Goal: Task Accomplishment & Management: Use online tool/utility

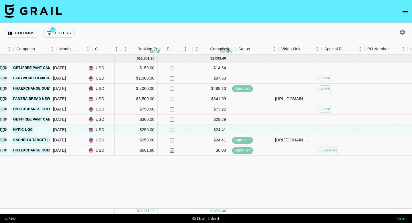
scroll to position [0, 286]
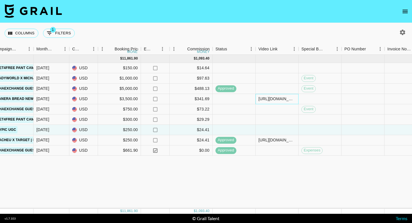
click at [272, 100] on div "[URL][DOMAIN_NAME] [URL][DOMAIN_NAME]" at bounding box center [277, 99] width 37 height 6
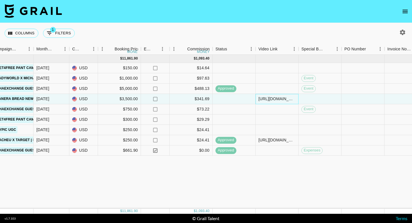
click at [259, 100] on div "[URL][DOMAIN_NAME] [URL][DOMAIN_NAME]" at bounding box center [277, 99] width 37 height 6
click at [263, 99] on div "[URL][DOMAIN_NAME] [URL][DOMAIN_NAME]" at bounding box center [277, 99] width 37 height 6
click at [263, 99] on input "[URL][DOMAIN_NAME] [URL][DOMAIN_NAME]" at bounding box center [277, 99] width 42 height 5
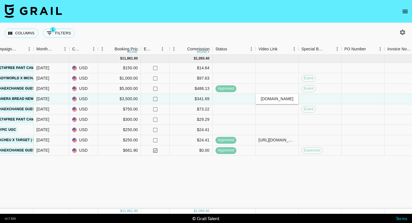
click at [295, 99] on input "[URL][DOMAIN_NAME] [URL][DOMAIN_NAME]" at bounding box center [277, 99] width 42 height 5
type input "[URL][DOMAIN_NAME] [URL][DOMAIN_NAME] [URL][DOMAIN_NAME]"
click at [329, 99] on div at bounding box center [320, 99] width 43 height 10
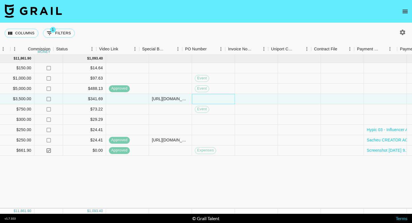
scroll to position [0, 509]
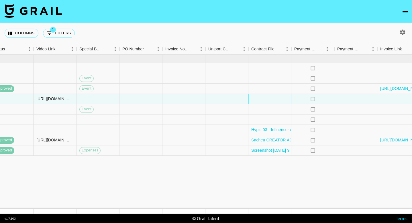
click at [265, 99] on div at bounding box center [270, 99] width 43 height 10
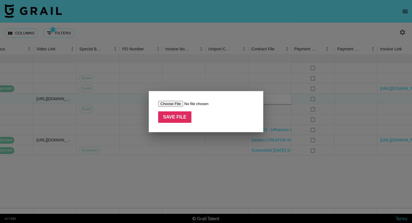
click at [171, 103] on input "file" at bounding box center [194, 104] width 73 height 6
type input "C:\fakepath\Panera Contract.pdf"
click at [172, 118] on input "Save File" at bounding box center [174, 117] width 33 height 11
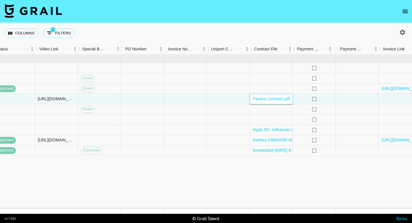
scroll to position [0, 505]
click at [180, 101] on div at bounding box center [187, 99] width 43 height 10
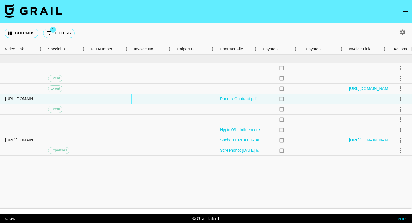
scroll to position [0, 540]
click at [402, 99] on icon "select merge strategy" at bounding box center [401, 99] width 7 height 7
click at [389, 156] on div "Approve" at bounding box center [388, 152] width 17 height 7
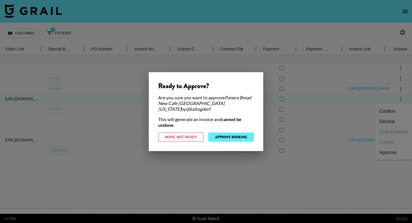
click at [225, 135] on button "Approve Booking" at bounding box center [232, 137] width 46 height 9
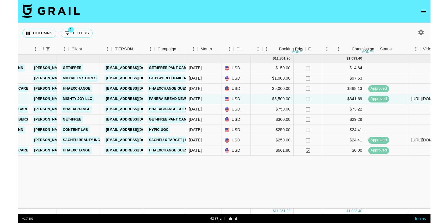
scroll to position [0, 154]
